Goal: Register for event/course

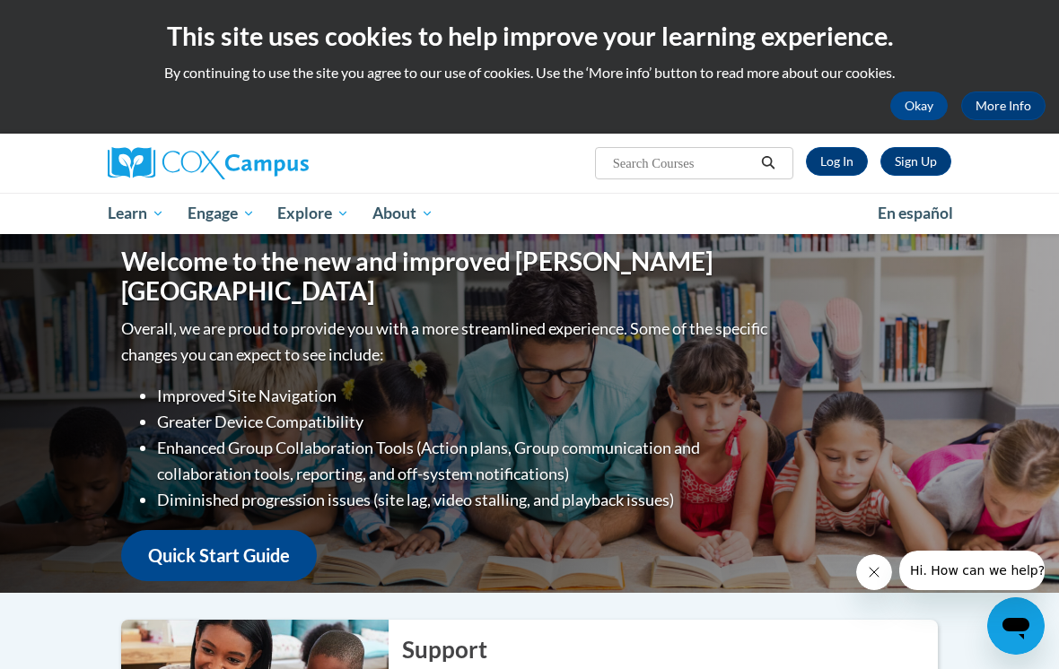
click at [846, 158] on link "Log In" at bounding box center [837, 161] width 62 height 29
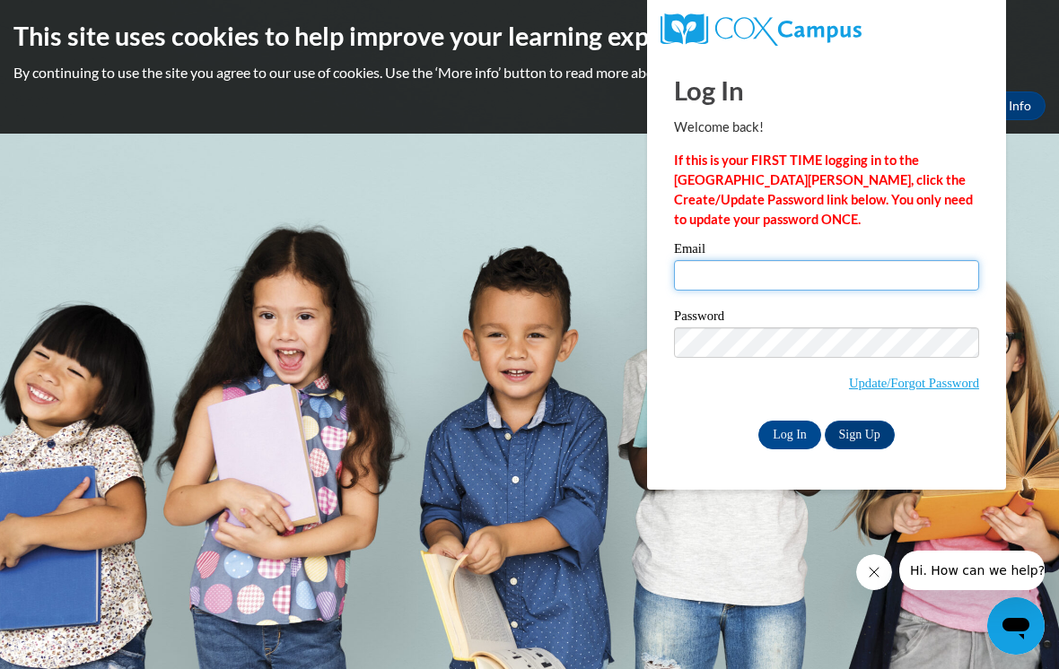
type input "[EMAIL_ADDRESS][DOMAIN_NAME]"
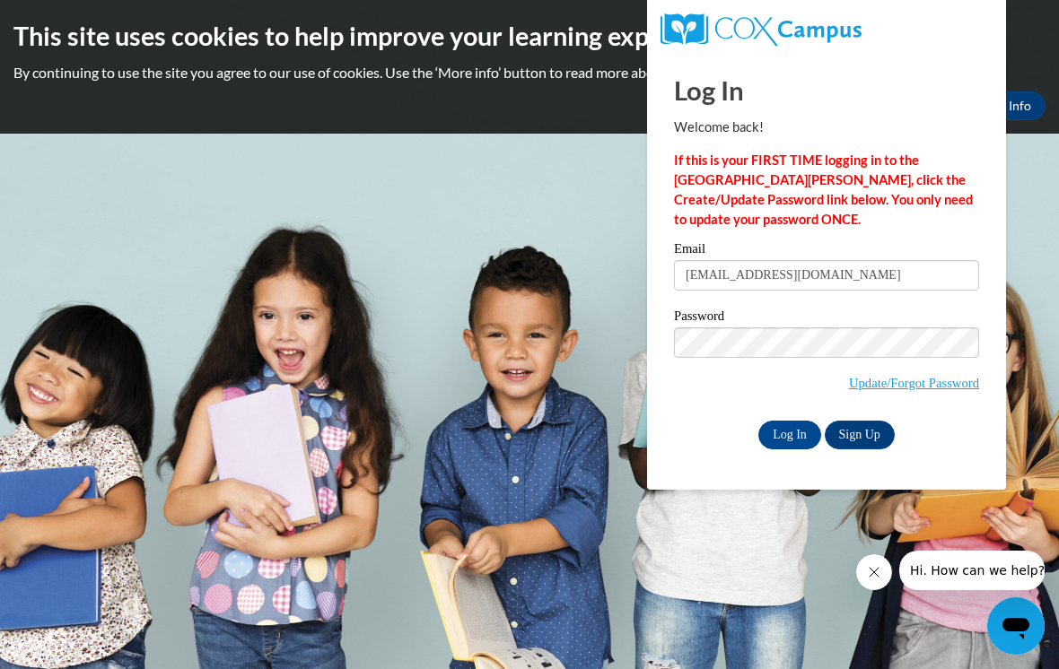
click at [790, 433] on input "Log In" at bounding box center [789, 435] width 63 height 29
click at [790, 427] on input "Log In" at bounding box center [789, 435] width 63 height 29
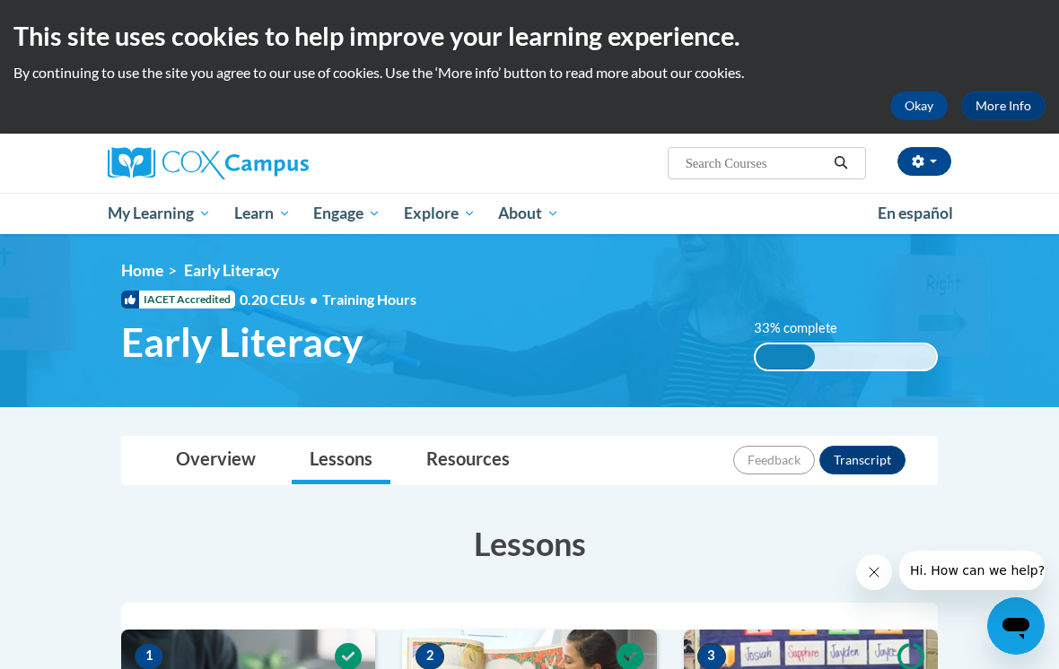
click at [799, 165] on input "Search..." at bounding box center [756, 164] width 144 height 22
type input "The power of language"
click at [935, 165] on button "button" at bounding box center [924, 161] width 54 height 29
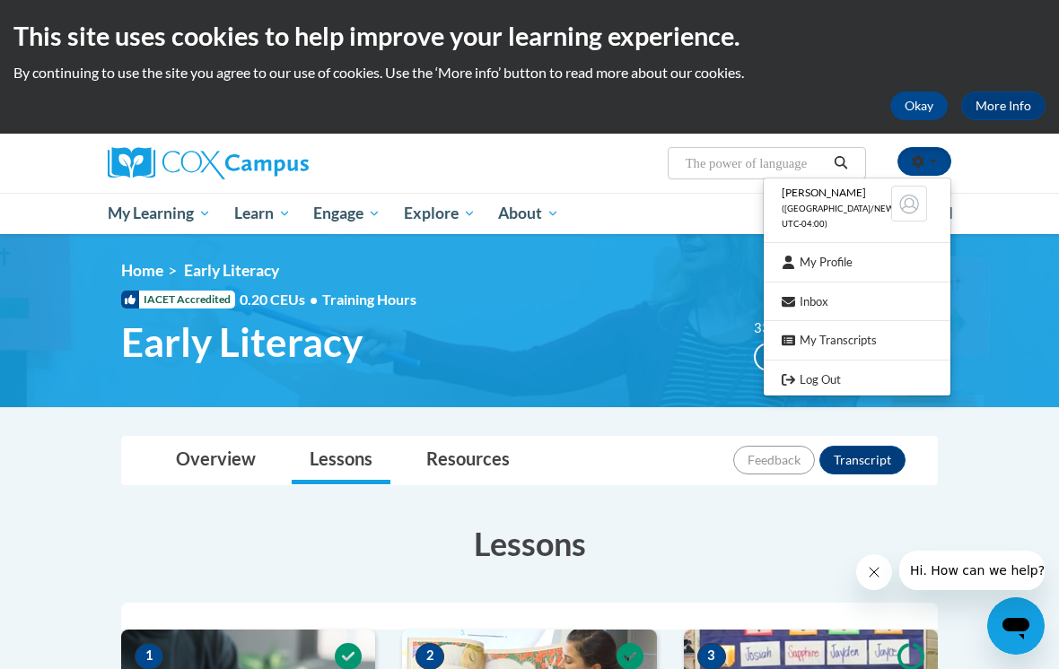
click at [1029, 225] on div at bounding box center [529, 334] width 1059 height 669
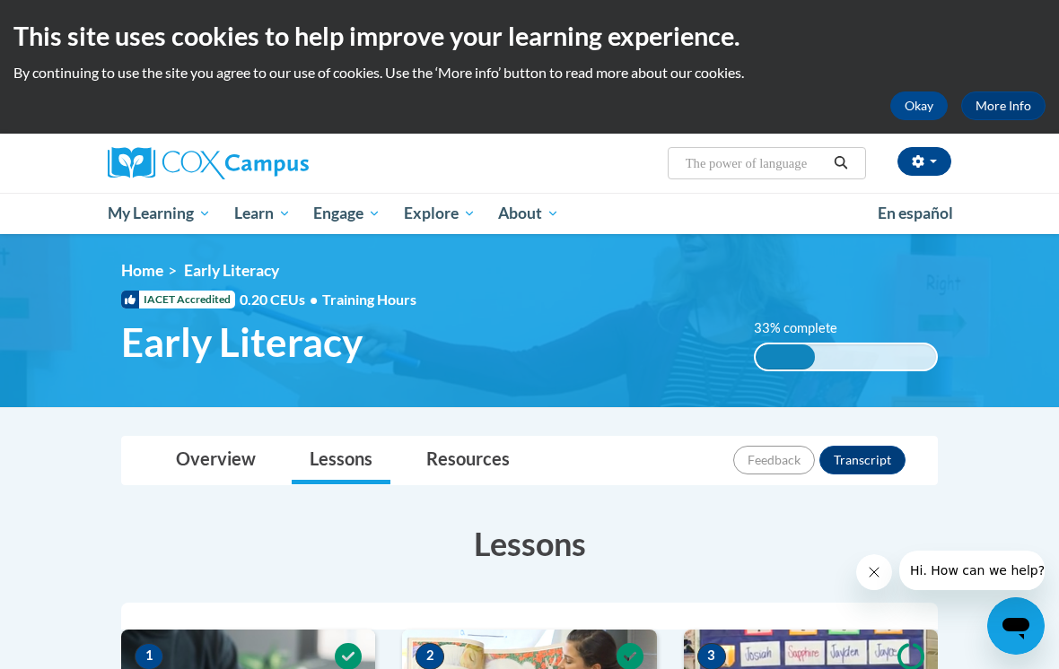
click at [825, 174] on input "The power of language" at bounding box center [756, 164] width 144 height 22
click at [1030, 225] on div "Wendy Buckner (America/New_York UTC-04:00) My Profile Inbox My Transcripts Log …" at bounding box center [529, 184] width 1059 height 100
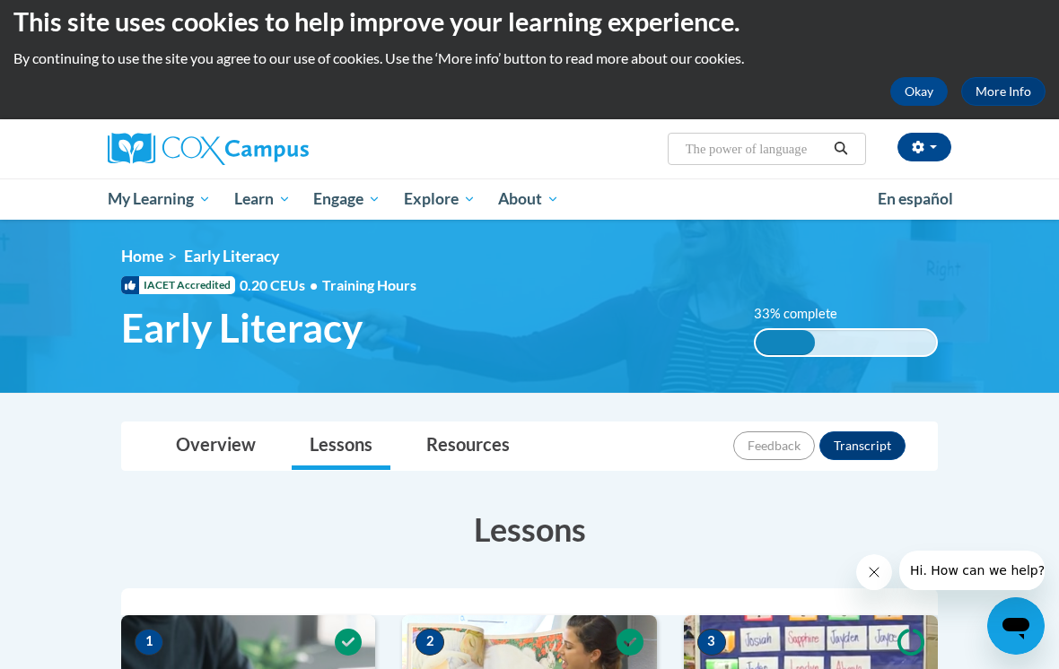
click at [0, 0] on span "My Course Progress" at bounding box center [0, 0] width 0 height 0
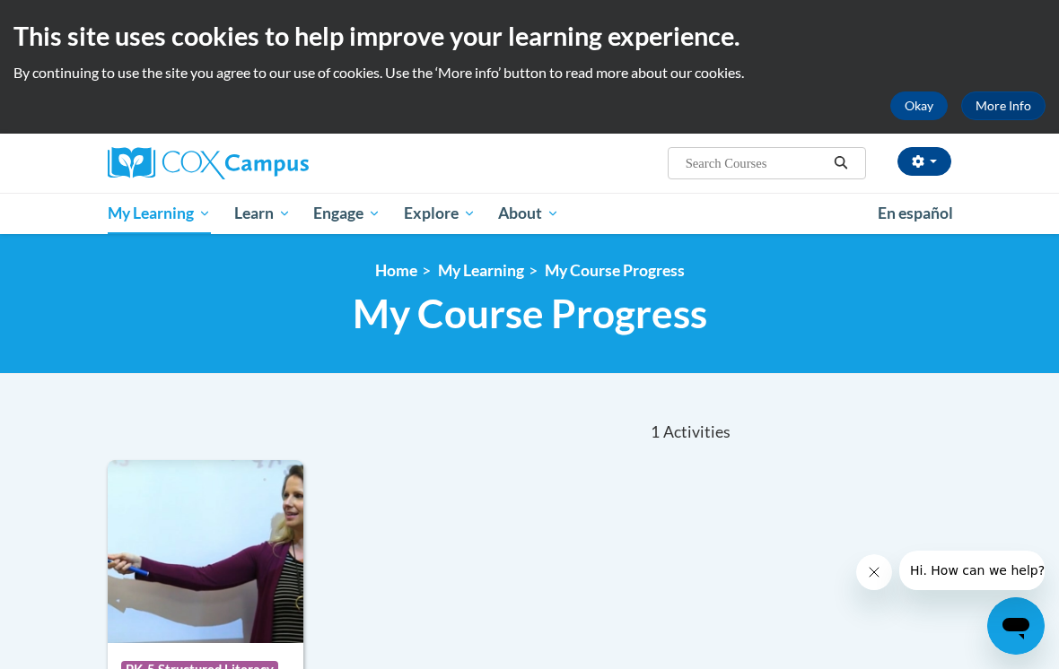
click at [793, 173] on input "Search..." at bounding box center [756, 164] width 144 height 22
type input "The power of languages"
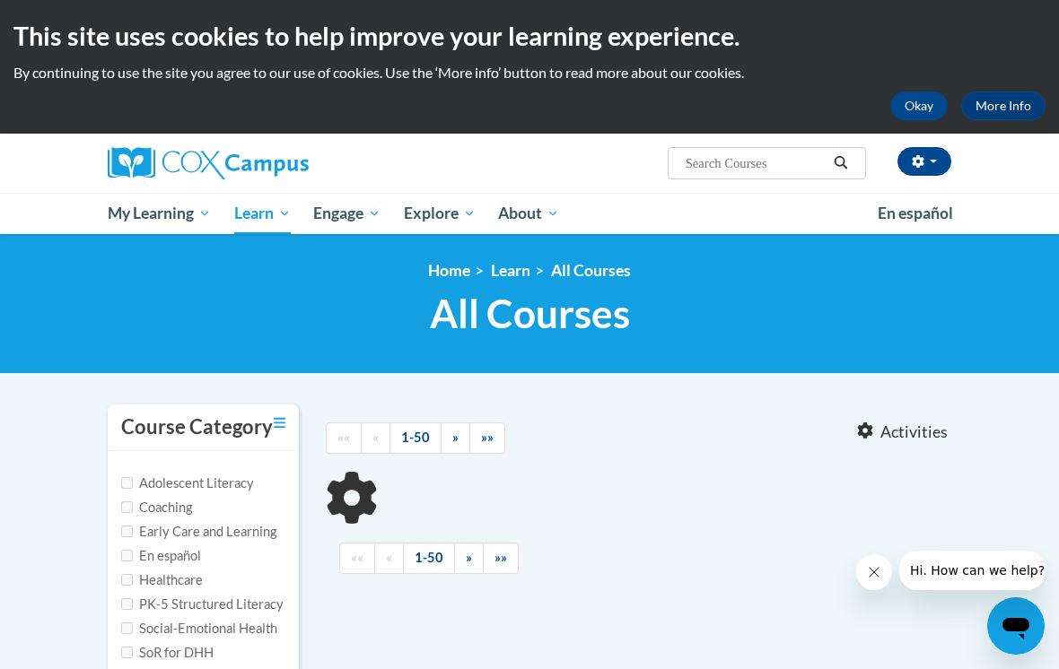
type input "The power of languages"
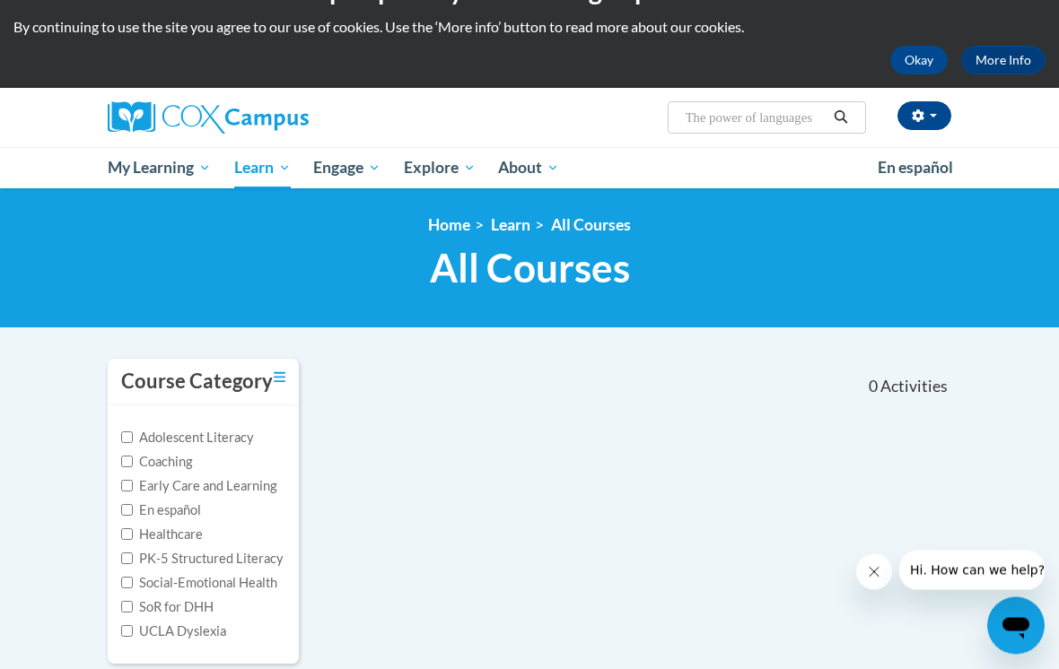
scroll to position [46, 0]
click at [0, 0] on span "My Course Progress" at bounding box center [0, 0] width 0 height 0
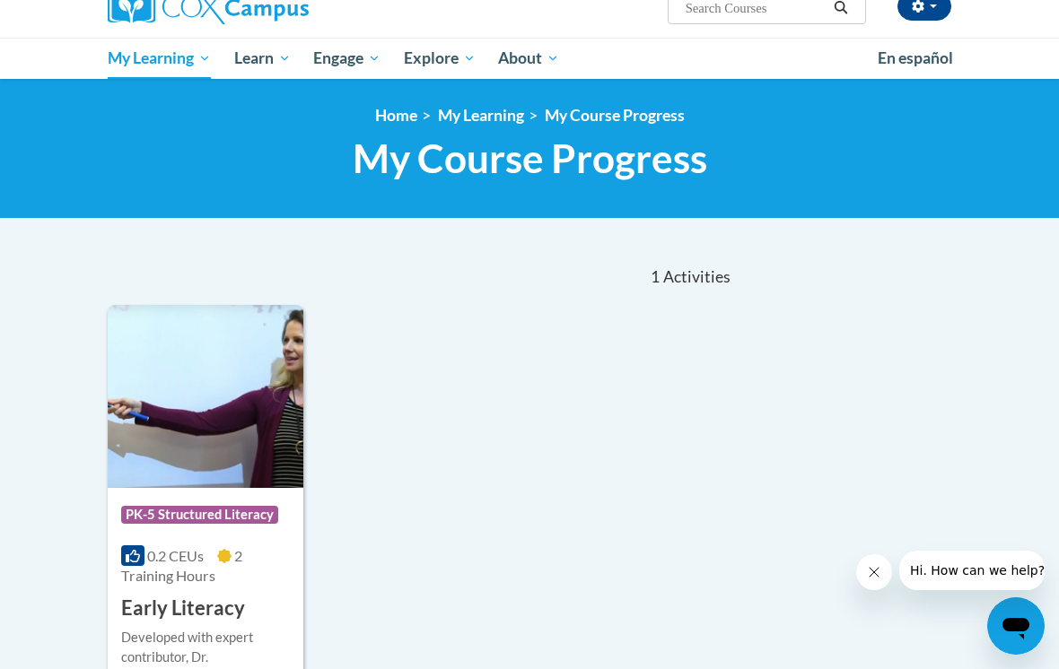
scroll to position [135, 0]
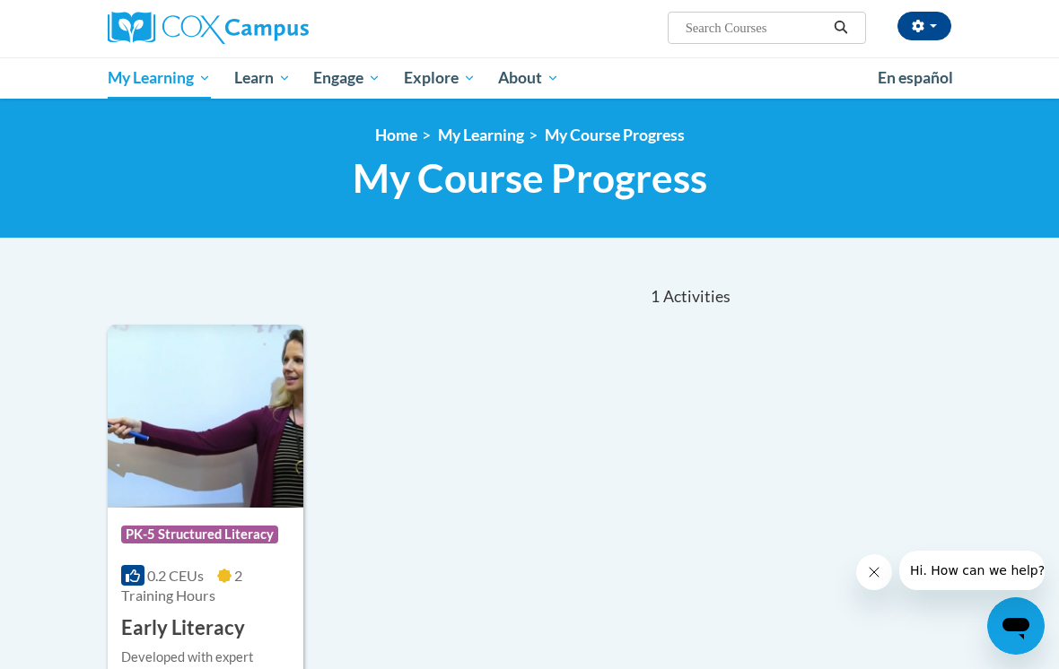
click at [0, 0] on span "Educators Overview" at bounding box center [0, 0] width 0 height 0
click at [7, 654] on body "This site uses cookies to help improve your learning experience. By continuing …" at bounding box center [529, 510] width 1059 height 1291
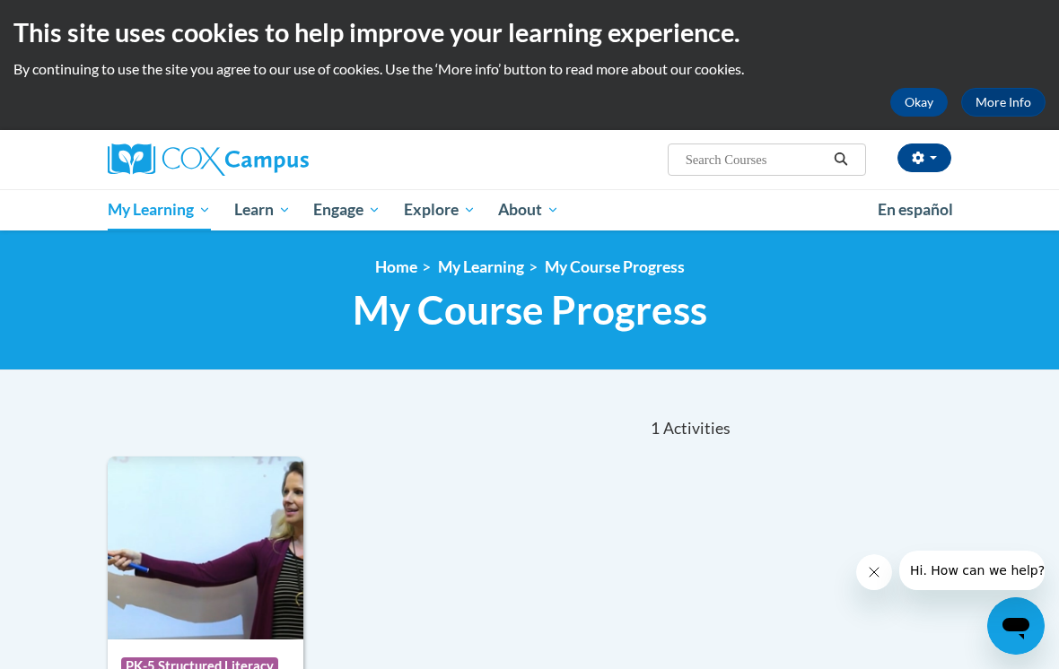
scroll to position [0, 0]
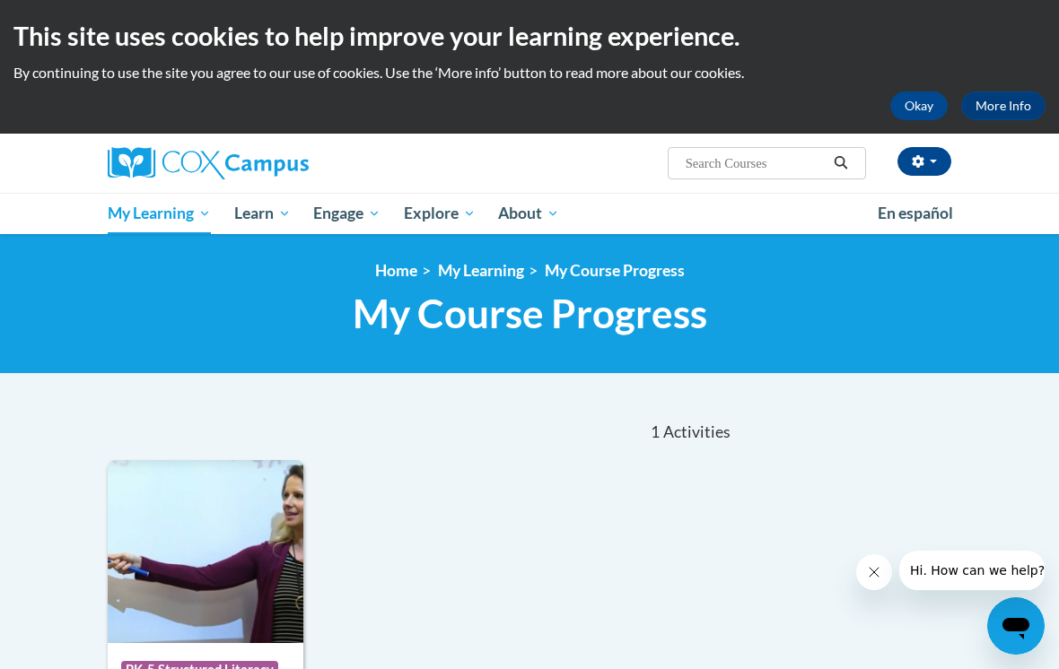
click at [1023, 112] on link "More Info" at bounding box center [1003, 106] width 84 height 29
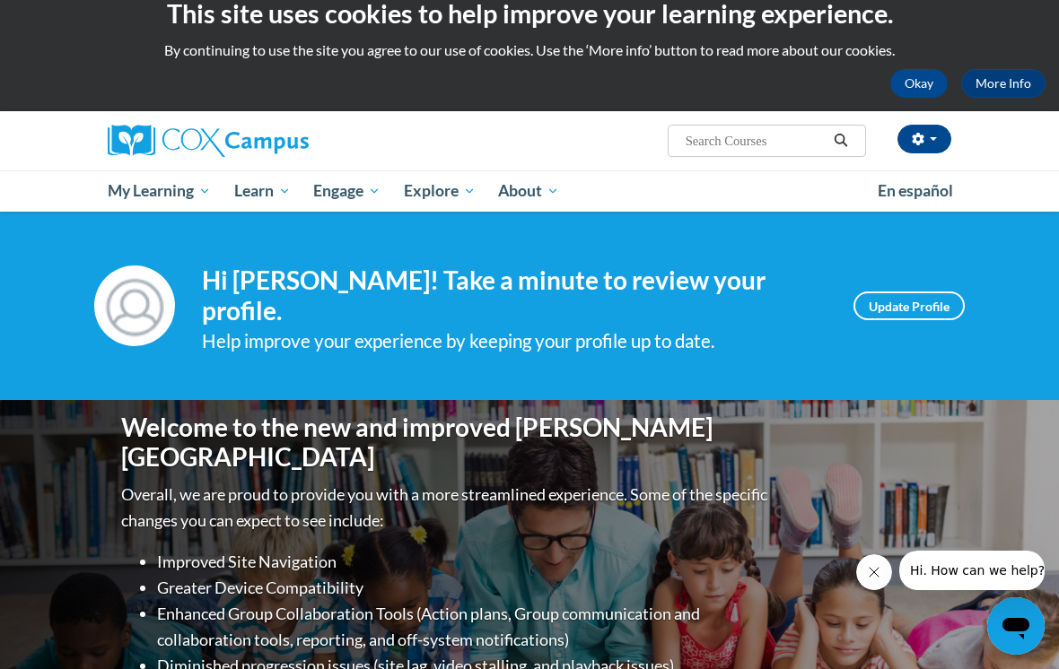
scroll to position [23, 0]
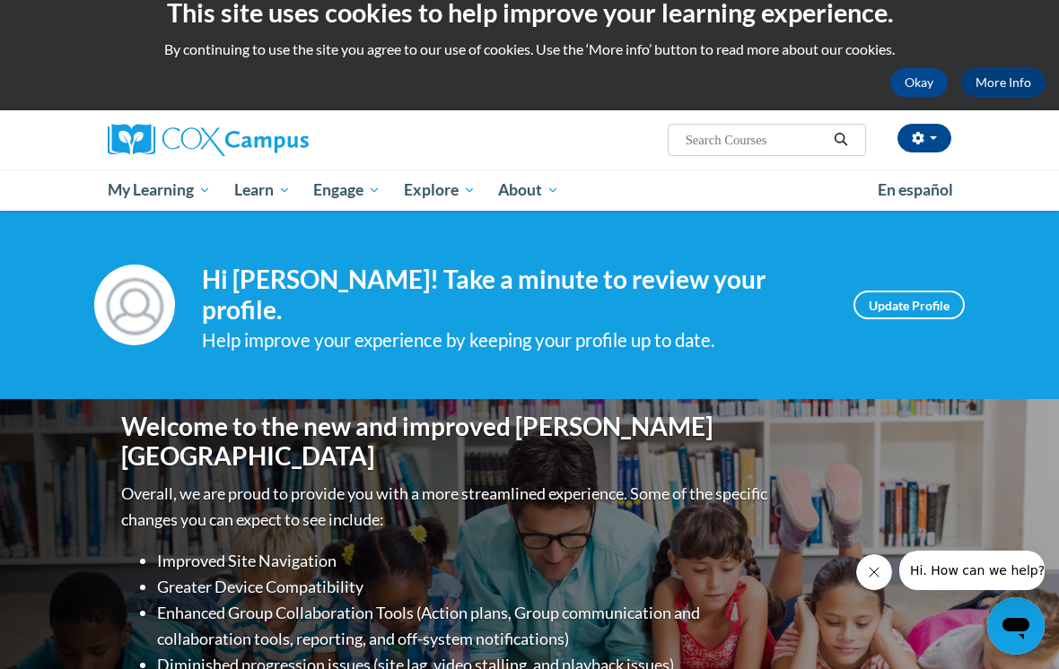
click at [925, 301] on link "Update Profile" at bounding box center [908, 305] width 111 height 29
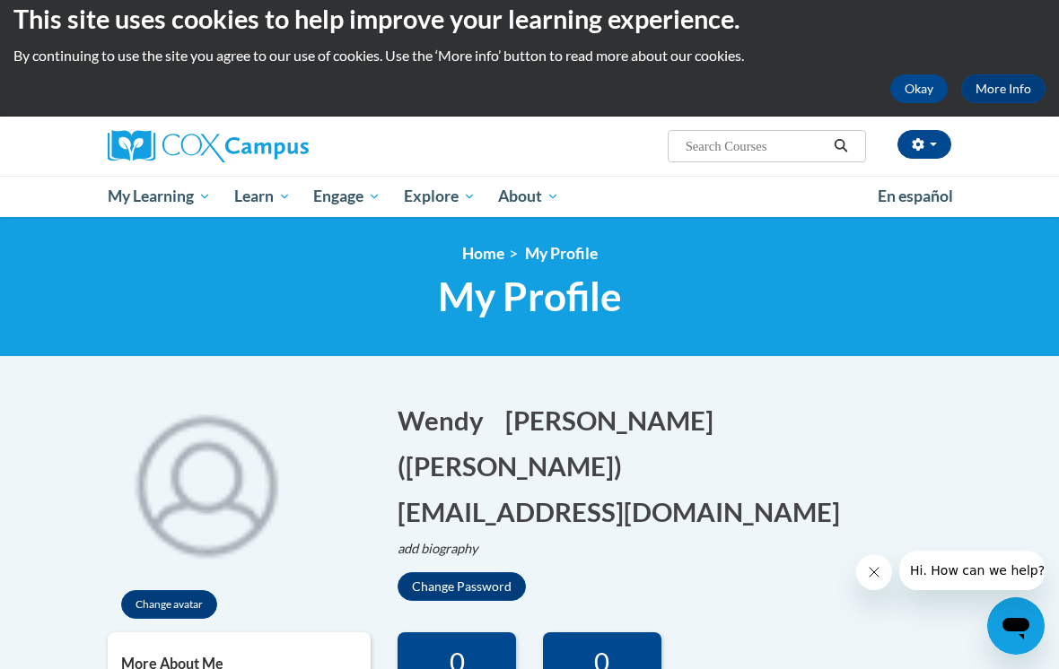
scroll to position [19, 0]
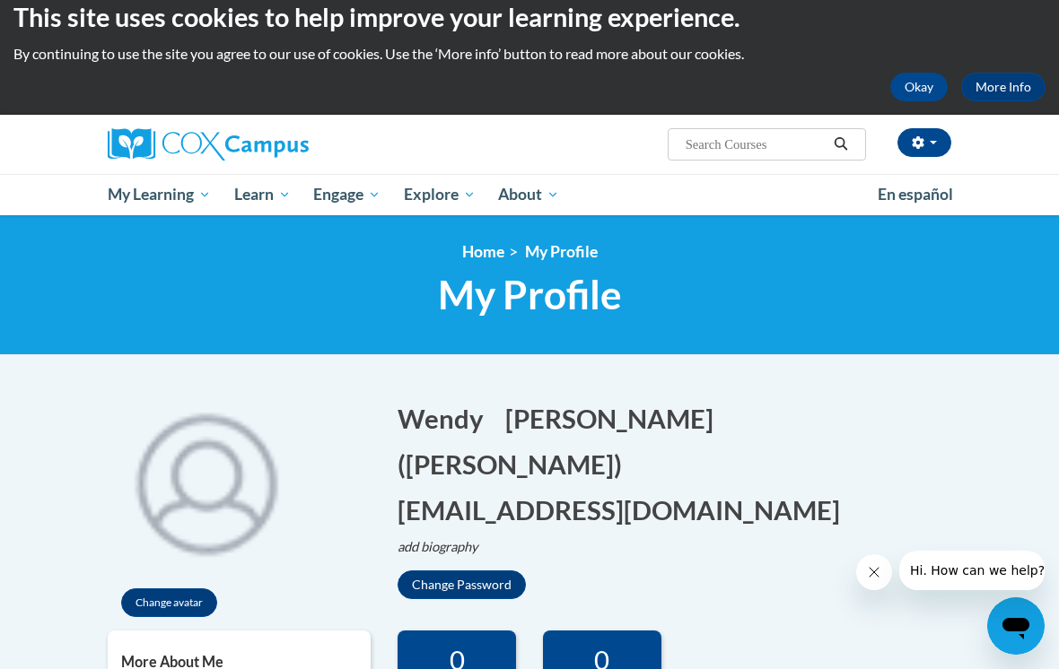
click at [0, 0] on span "Literacy & Justice For All Curriculum Resources" at bounding box center [0, 0] width 0 height 0
click at [0, 0] on span "All Courses" at bounding box center [0, 0] width 0 height 0
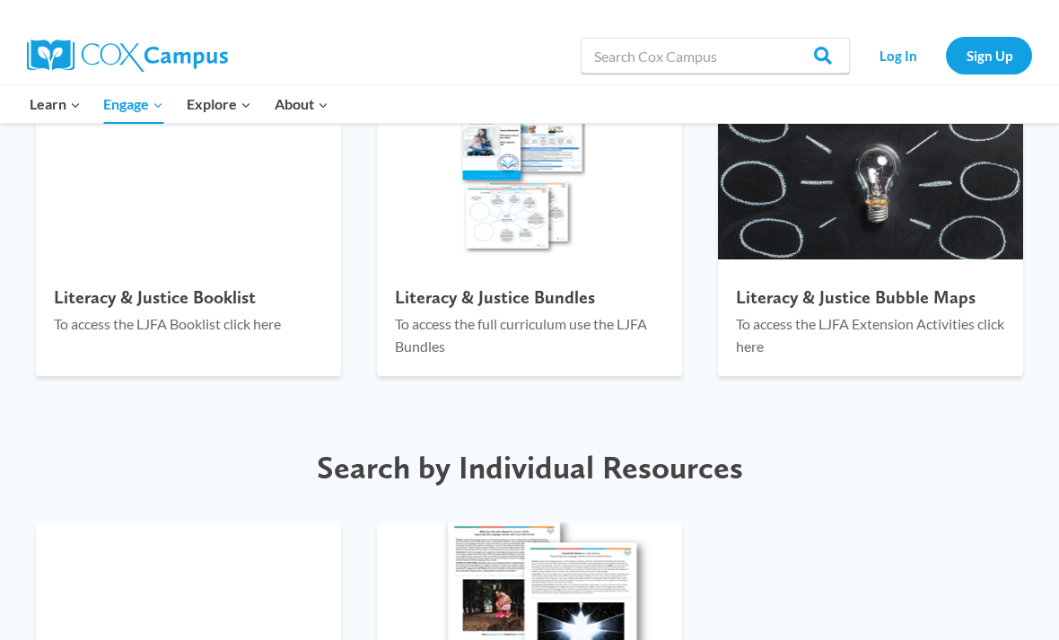
scroll to position [2918, 0]
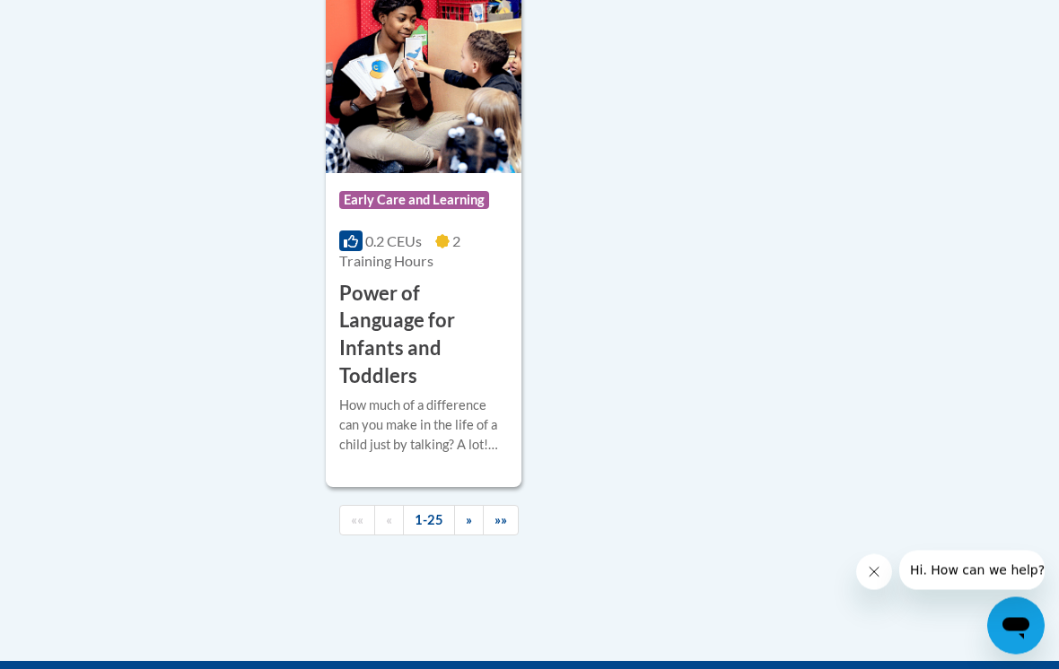
scroll to position [4801, 0]
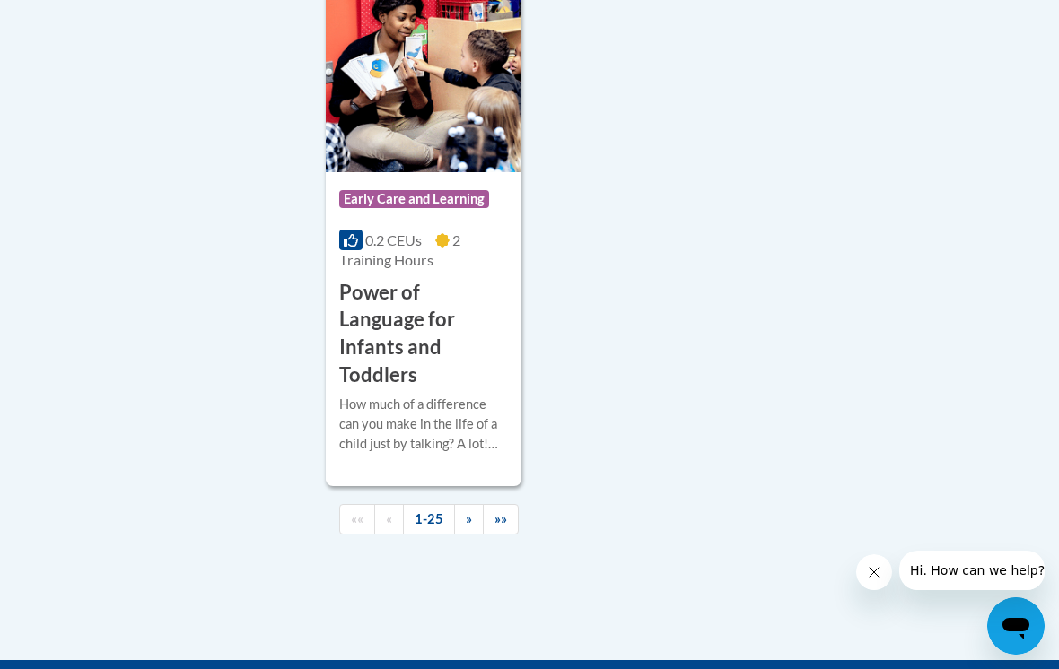
click at [511, 504] on link "»»" at bounding box center [501, 519] width 36 height 31
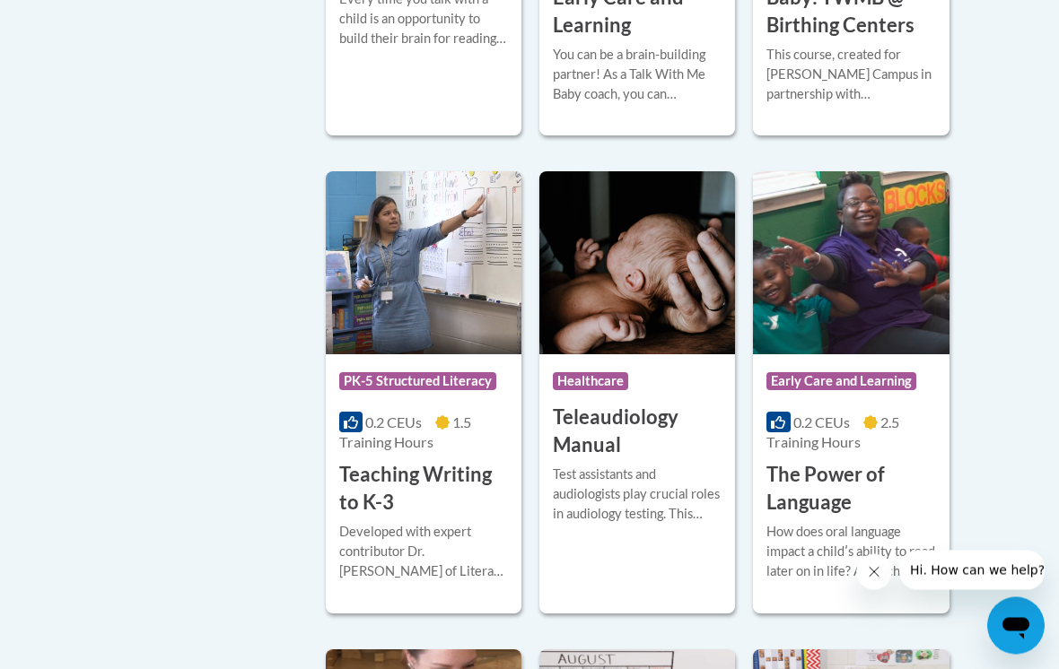
scroll to position [2802, 0]
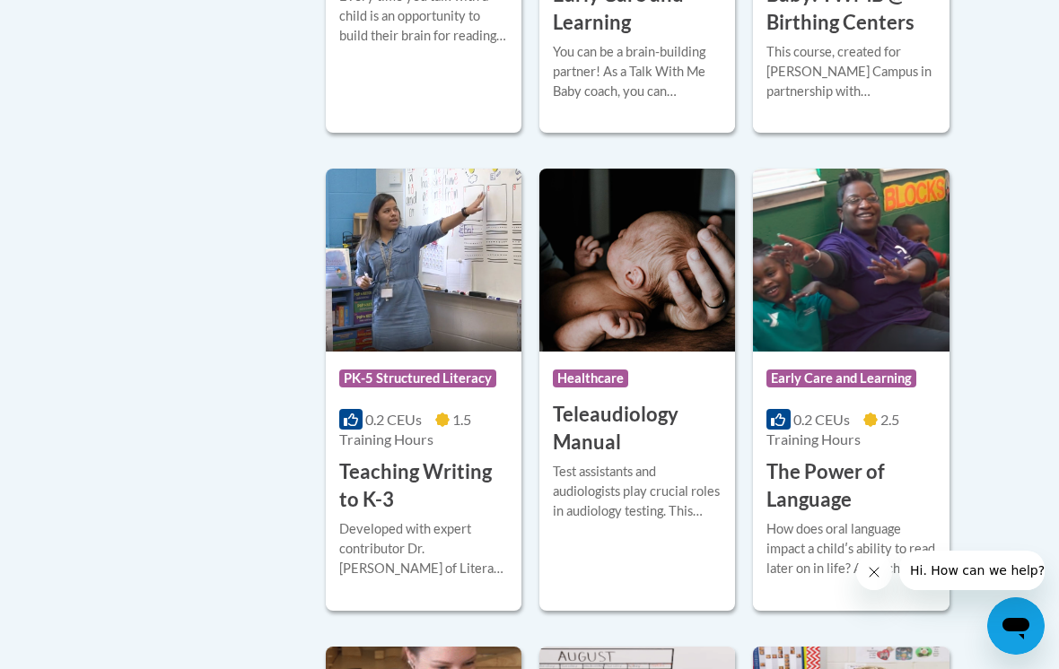
click at [853, 361] on div "Course Category: Early Care and Learning" at bounding box center [850, 381] width 169 height 40
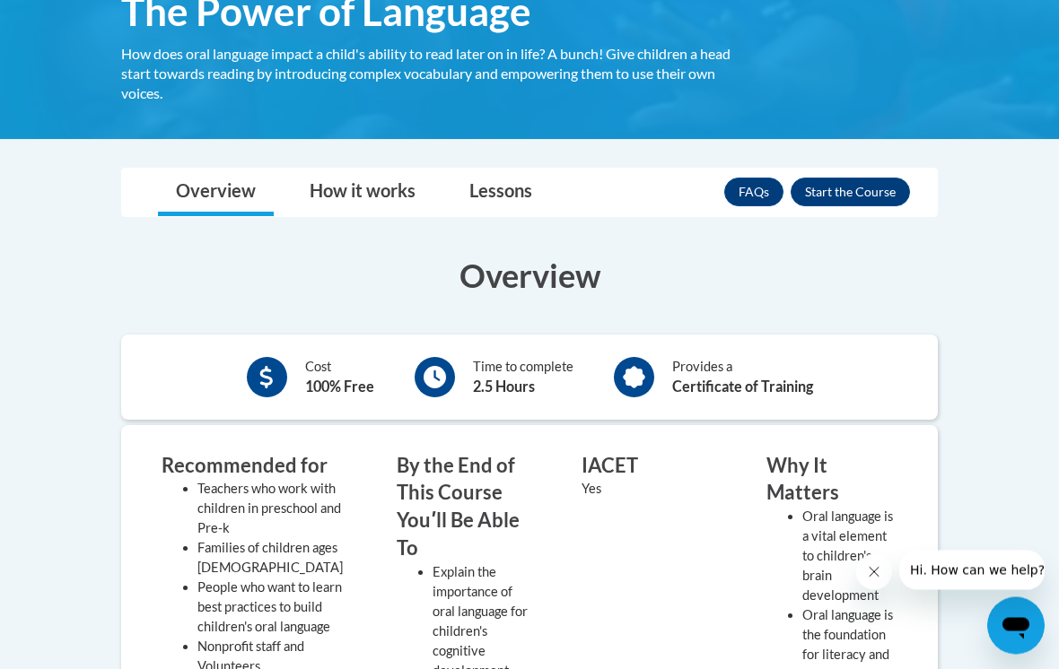
scroll to position [331, 0]
click at [883, 191] on button "Enroll" at bounding box center [849, 192] width 119 height 29
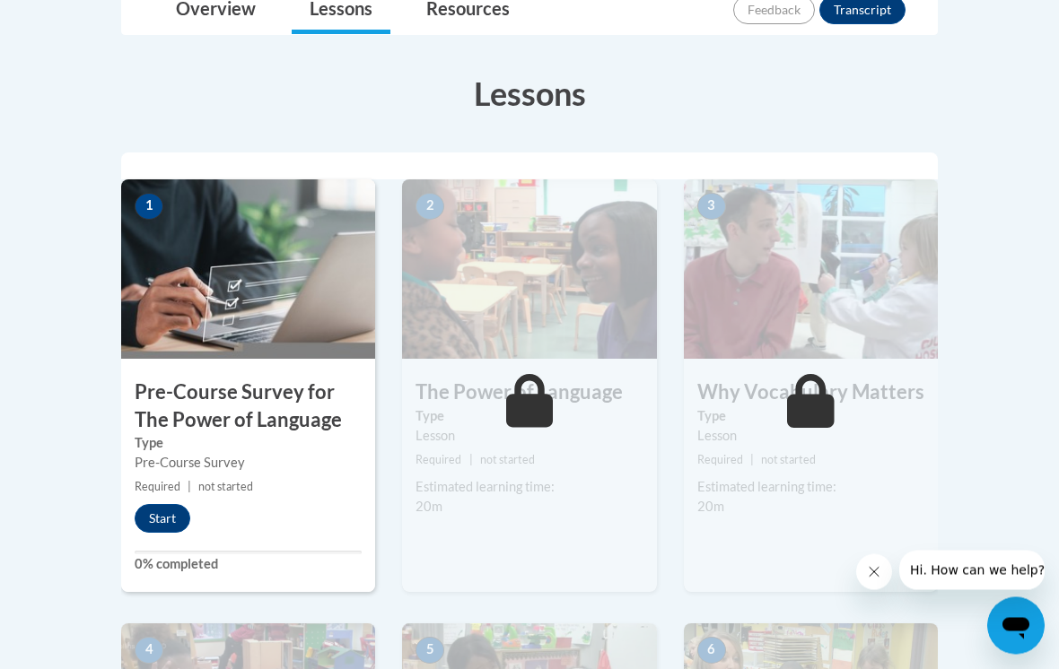
scroll to position [450, 0]
click at [166, 517] on button "Start" at bounding box center [163, 518] width 56 height 29
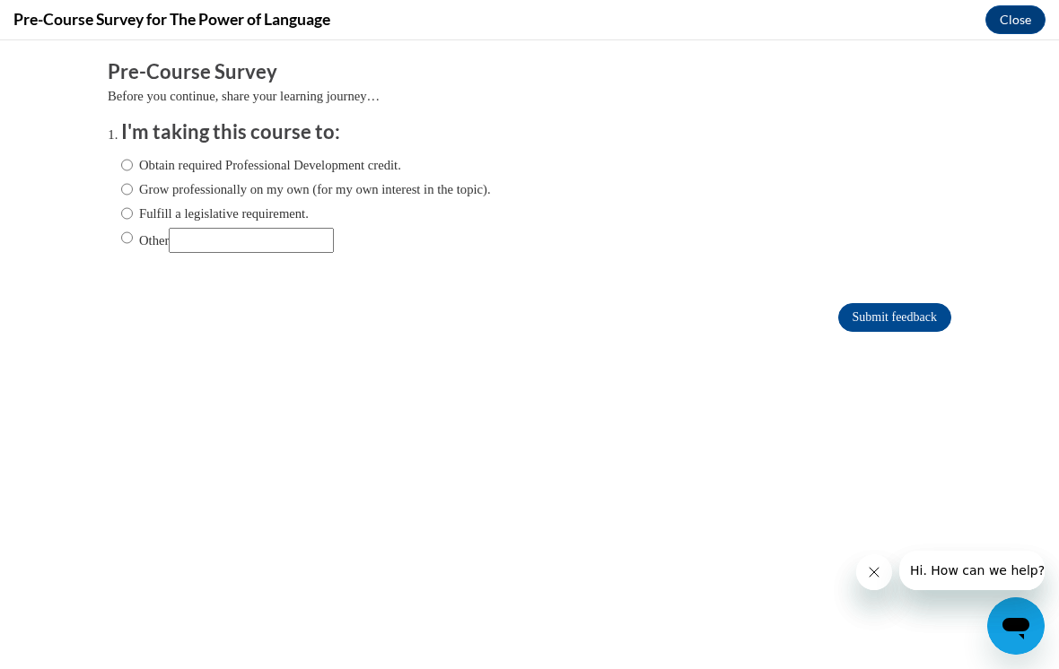
scroll to position [457, 0]
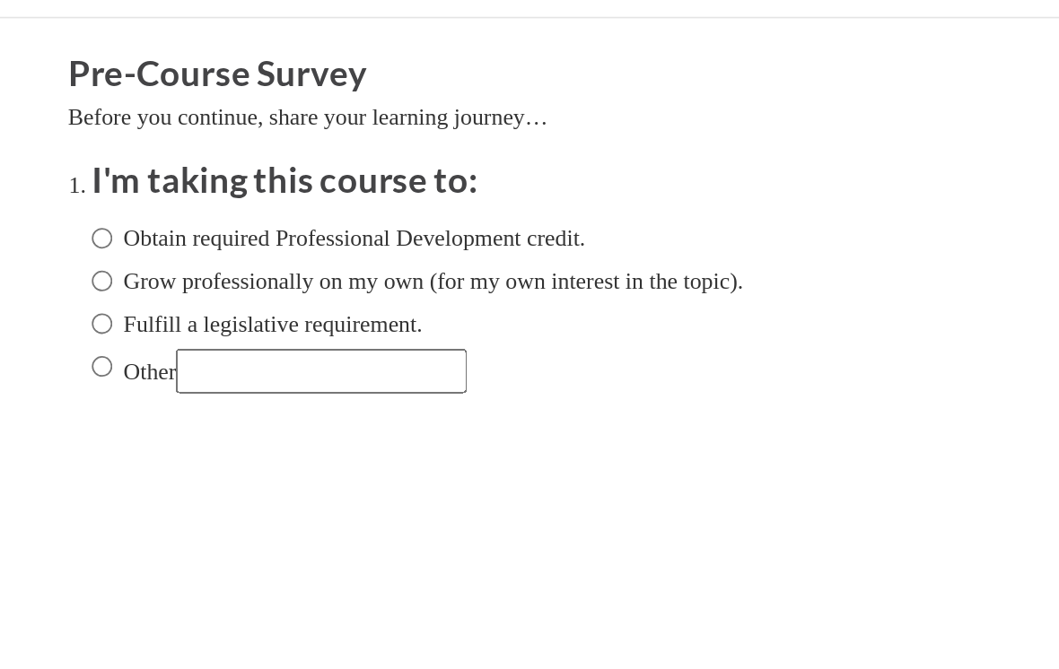
click at [8, 143] on input "Obtain required Professional Development credit." at bounding box center [6, 143] width 12 height 20
radio input "true"
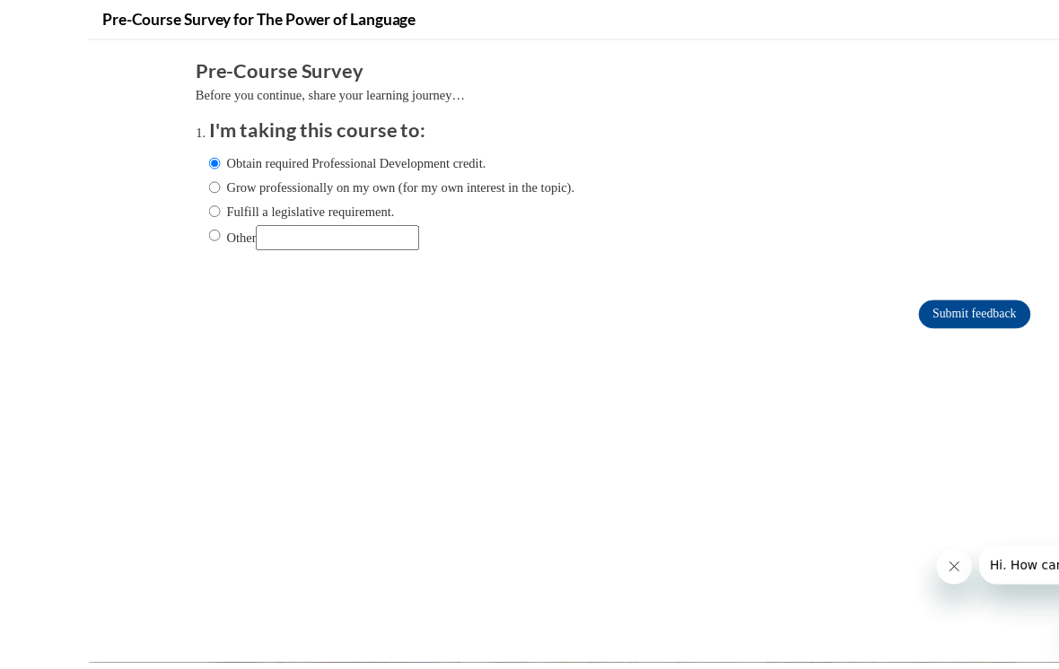
scroll to position [415, 0]
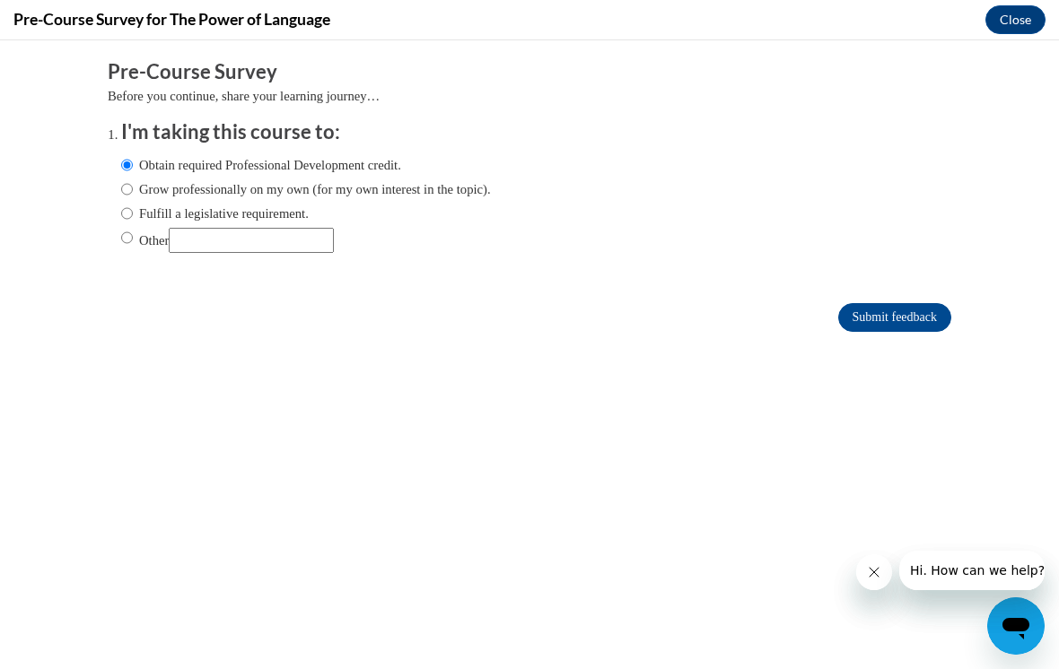
click at [911, 325] on input "Submit feedback" at bounding box center [894, 317] width 113 height 29
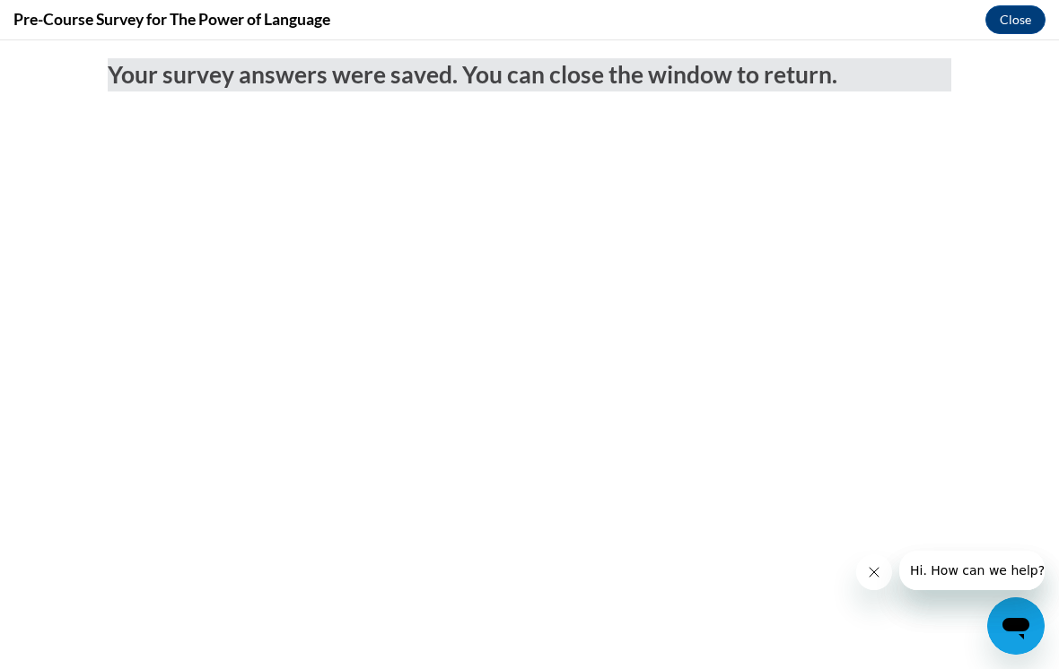
scroll to position [0, 0]
click at [1018, 21] on button "Close" at bounding box center [1015, 19] width 60 height 29
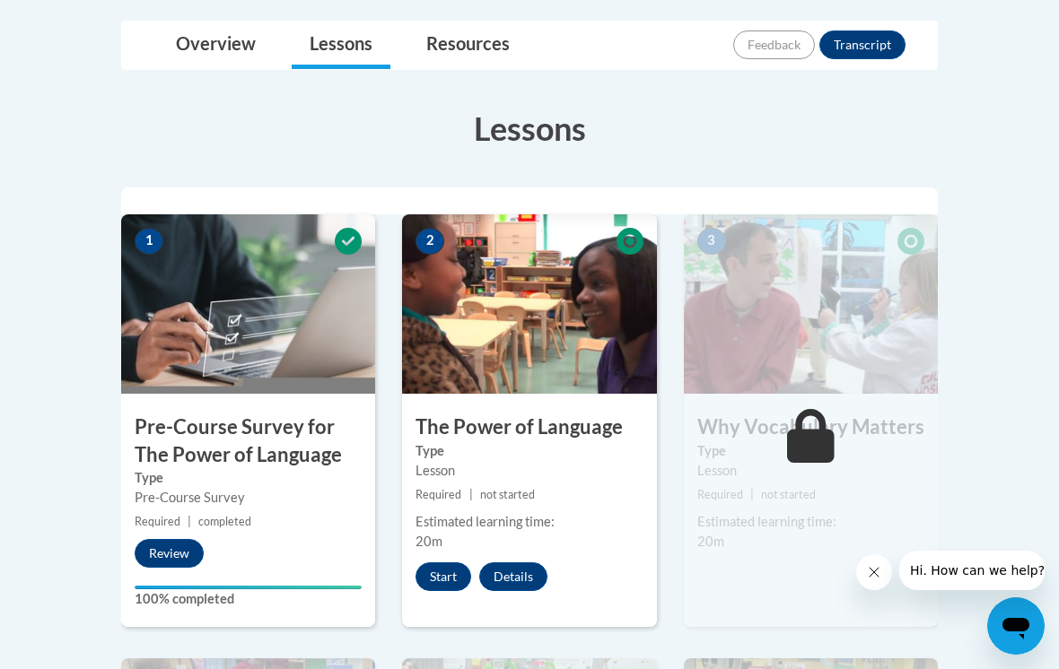
click at [447, 578] on button "Start" at bounding box center [443, 577] width 56 height 29
